Goal: Task Accomplishment & Management: Use online tool/utility

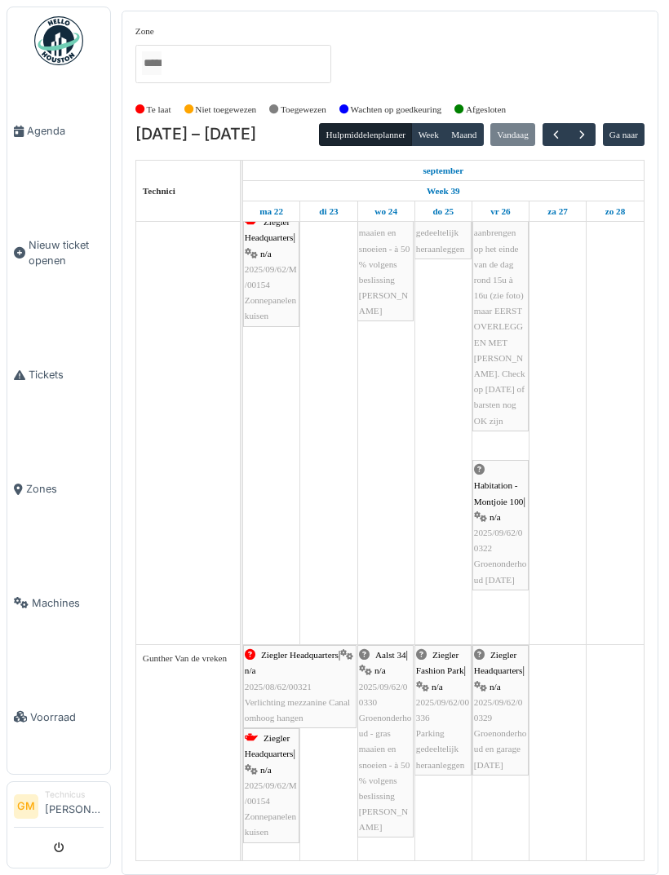
click at [595, 135] on button "button" at bounding box center [581, 135] width 27 height 24
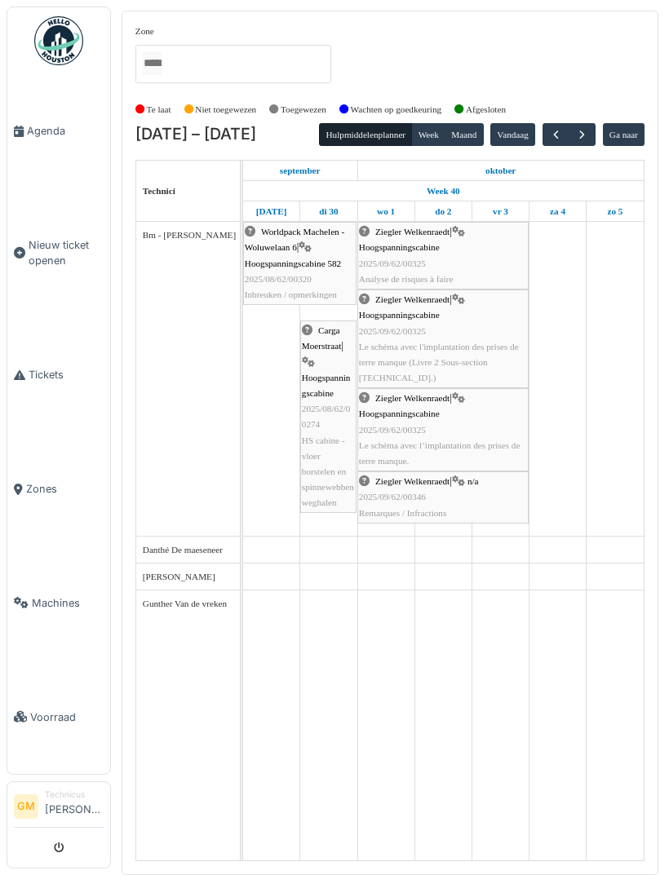
click at [595, 134] on button "button" at bounding box center [581, 135] width 27 height 24
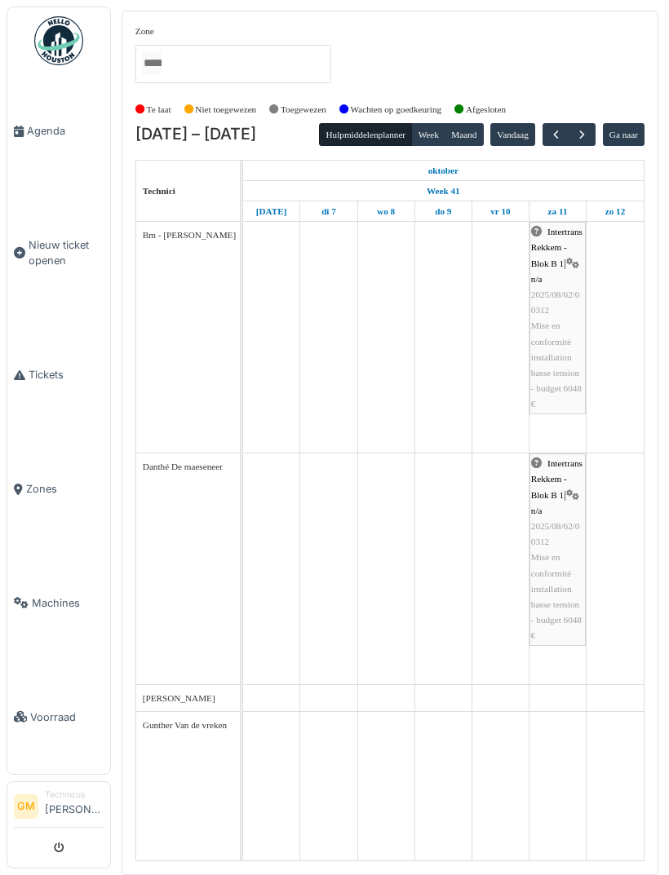
click at [580, 134] on span "button" at bounding box center [582, 135] width 14 height 14
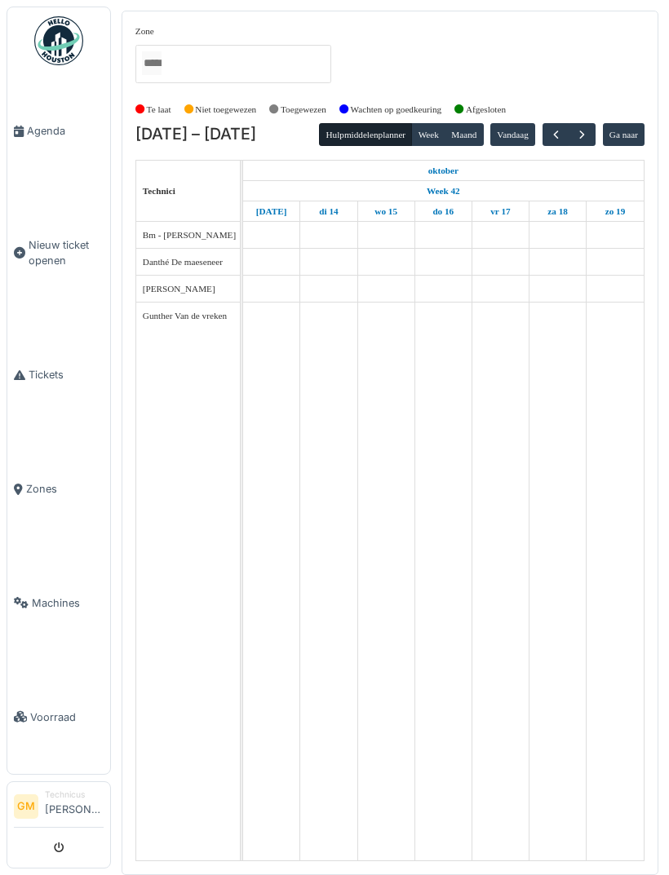
click at [585, 132] on span "button" at bounding box center [582, 135] width 14 height 14
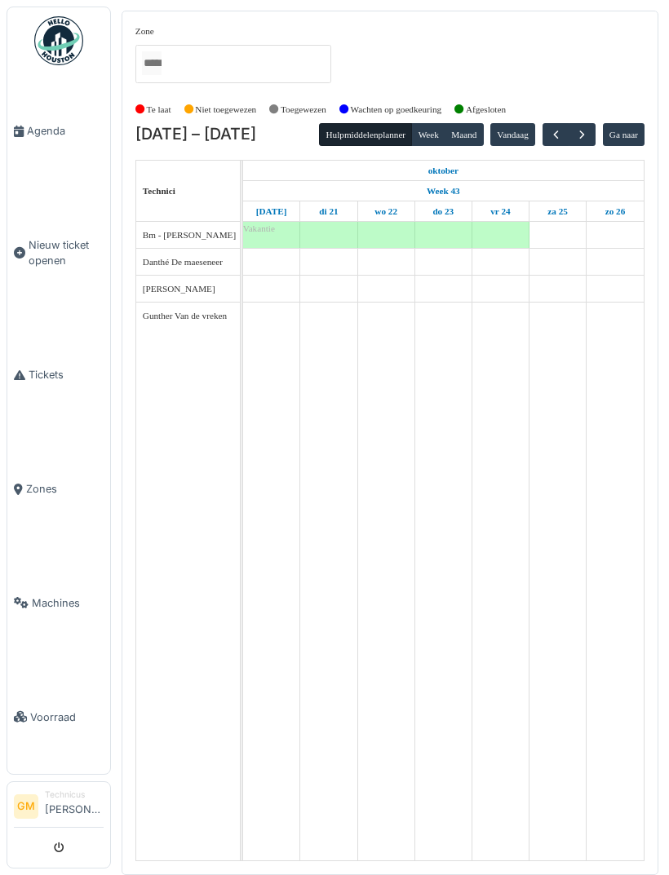
click at [586, 130] on span "button" at bounding box center [582, 135] width 14 height 14
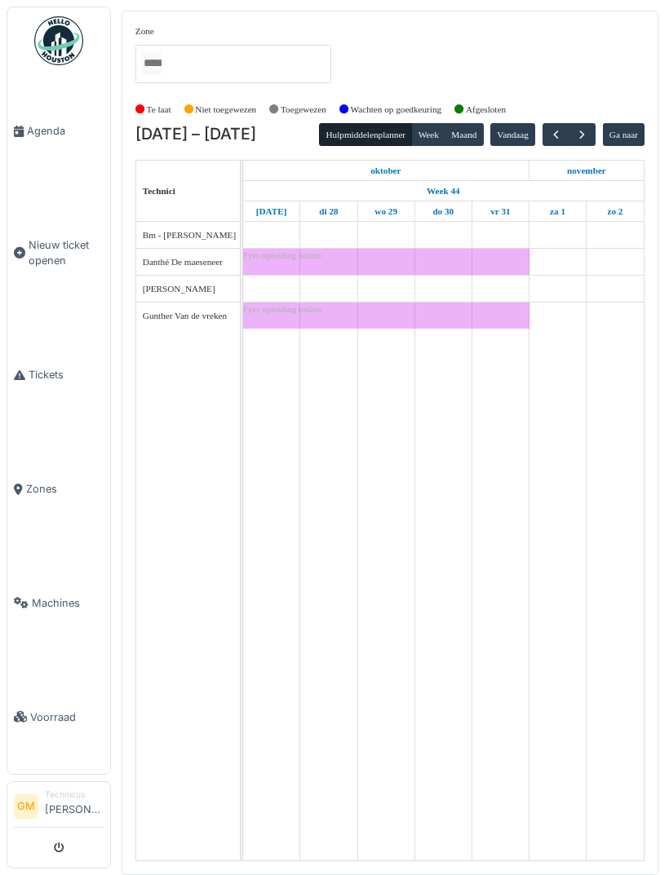
click at [589, 136] on span "button" at bounding box center [582, 135] width 14 height 14
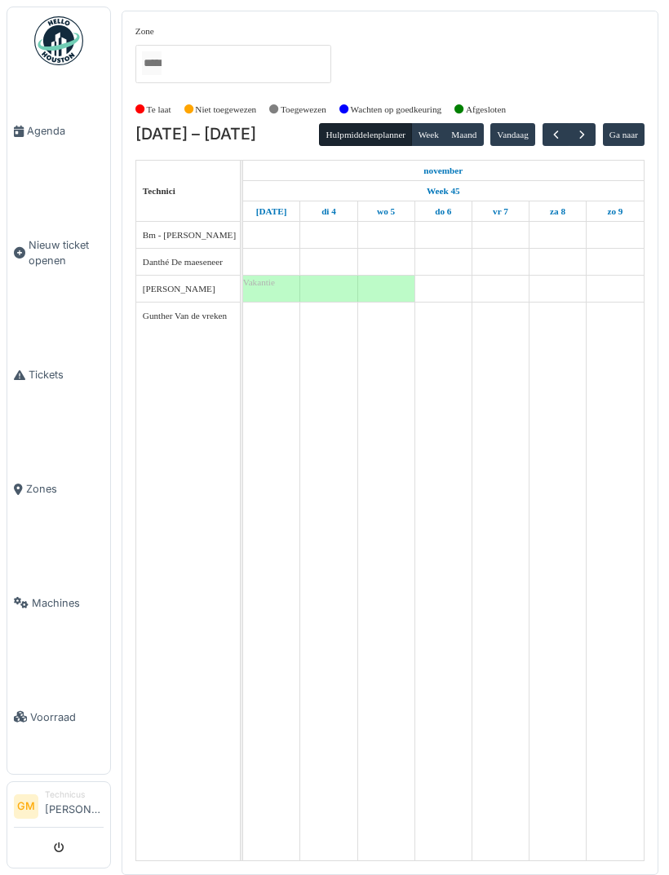
click at [593, 133] on button "button" at bounding box center [581, 135] width 27 height 24
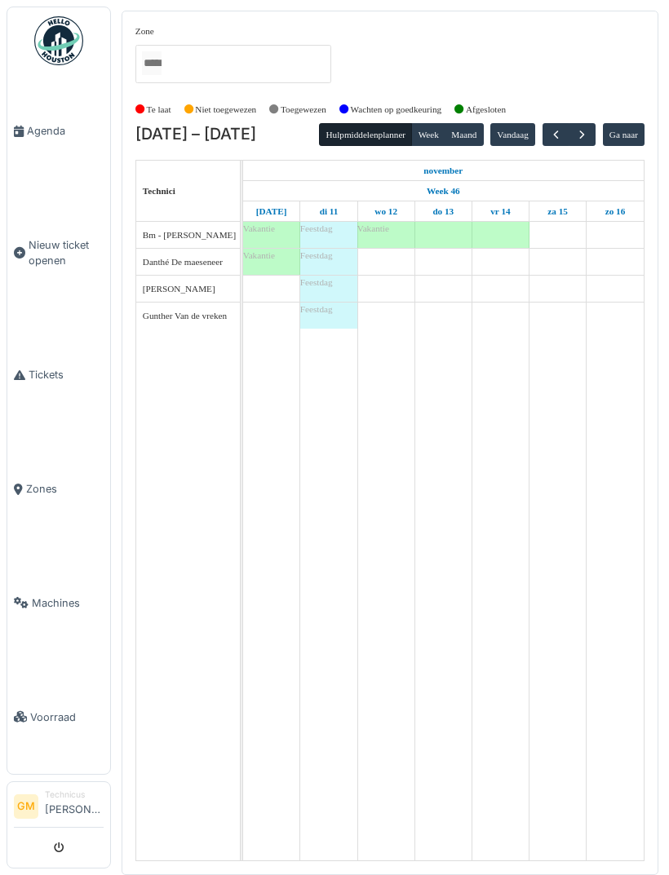
click at [595, 143] on button "button" at bounding box center [581, 135] width 27 height 24
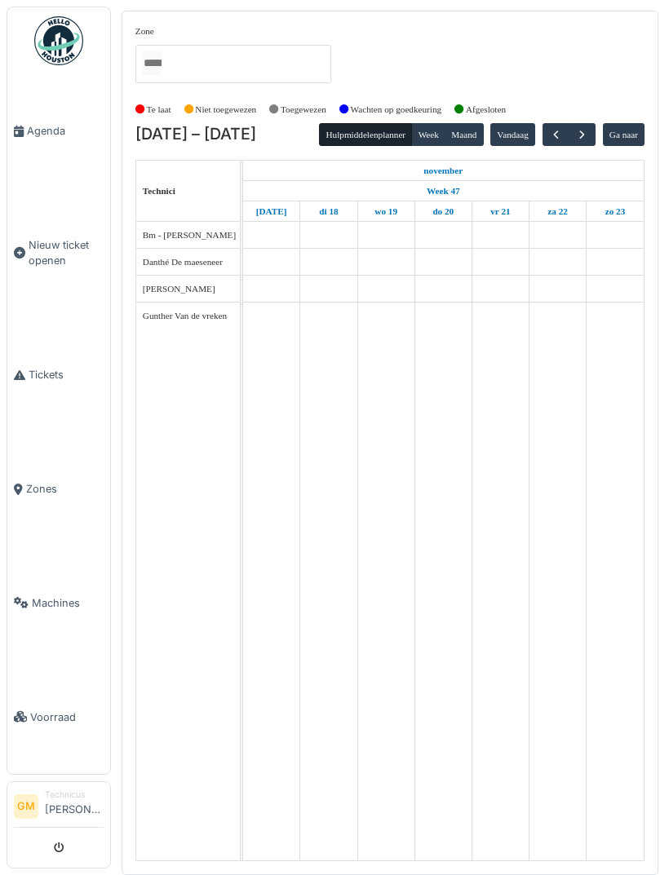
click at [589, 134] on span "button" at bounding box center [582, 135] width 14 height 14
click at [595, 135] on button "button" at bounding box center [581, 135] width 27 height 24
click at [602, 138] on div "Hulpmiddelenplanner Week Maand Vandaag Ga naar" at bounding box center [481, 135] width 325 height 24
click at [588, 138] on button "button" at bounding box center [581, 135] width 27 height 24
click at [589, 137] on span "button" at bounding box center [582, 135] width 14 height 14
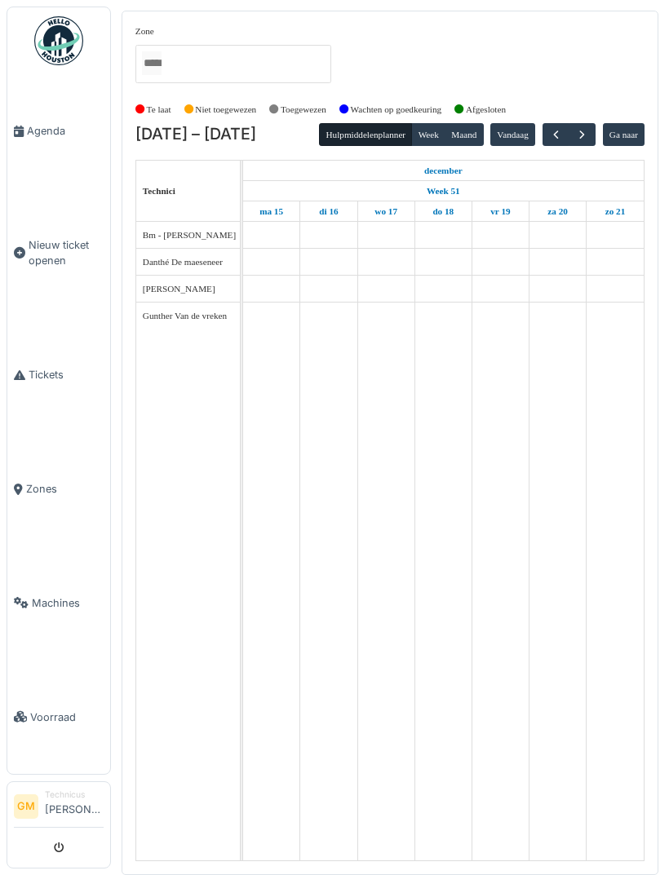
click at [589, 135] on span "button" at bounding box center [582, 135] width 14 height 14
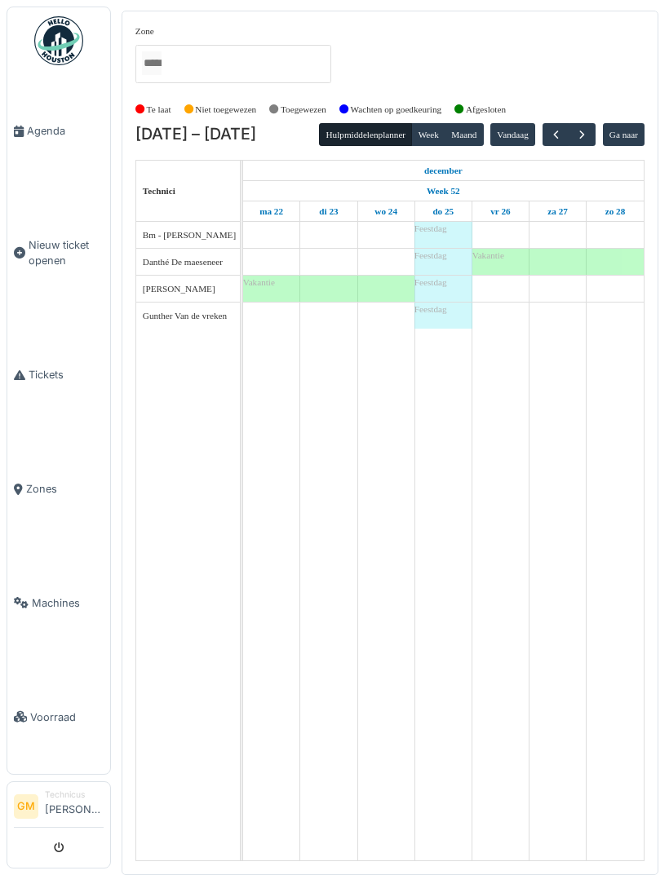
click at [523, 143] on button "Vandaag" at bounding box center [512, 134] width 45 height 23
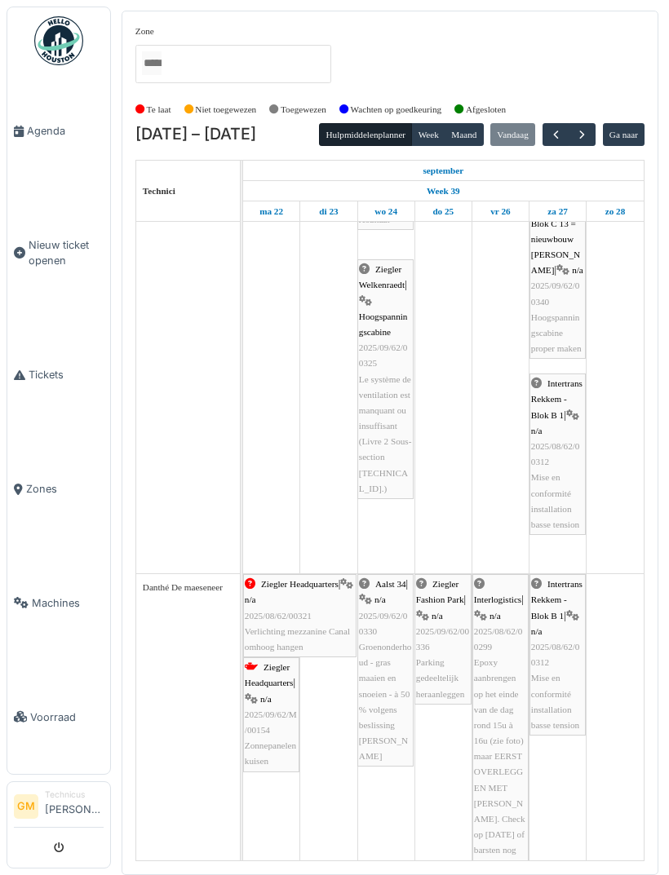
scroll to position [478, 0]
